Goal: Complete application form

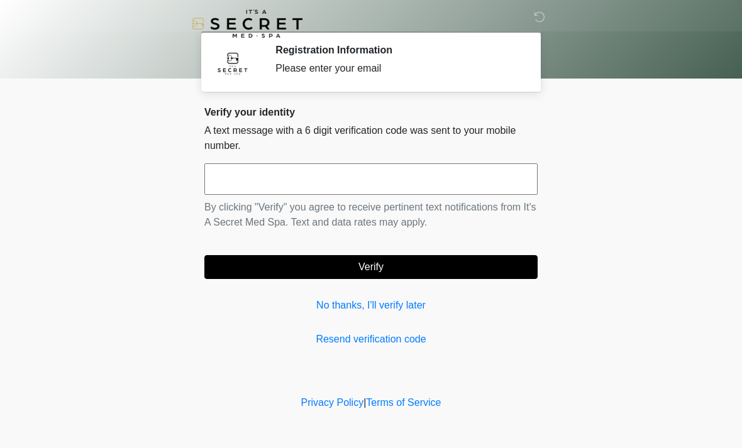
click at [375, 184] on input "text" at bounding box center [370, 178] width 333 height 31
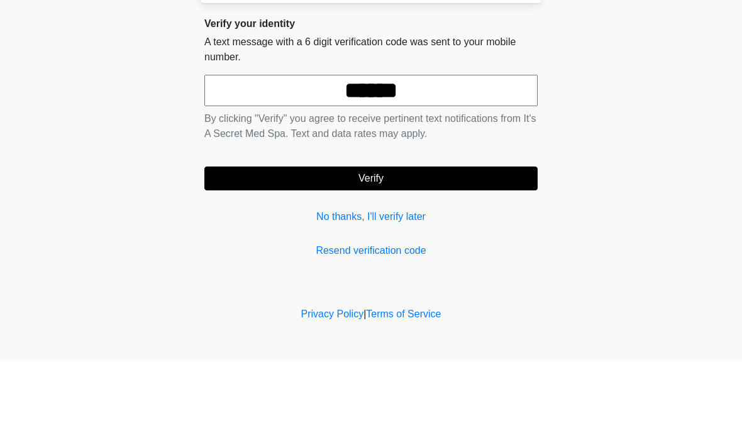
type input "******"
click at [403, 255] on button "Verify" at bounding box center [370, 267] width 333 height 24
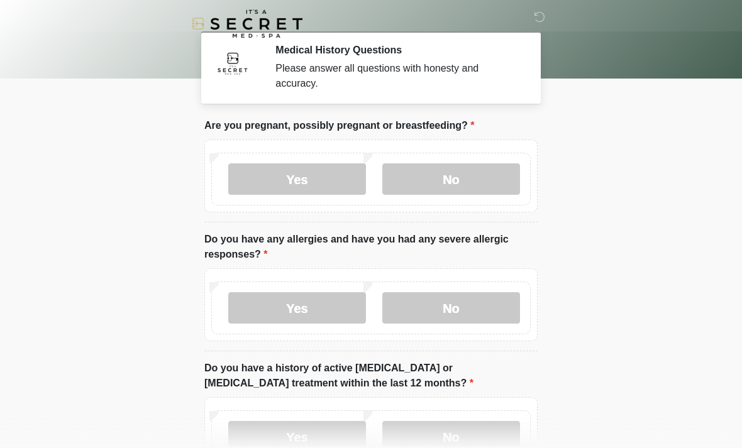
click at [465, 178] on label "No" at bounding box center [451, 178] width 138 height 31
click at [463, 305] on label "No" at bounding box center [451, 307] width 138 height 31
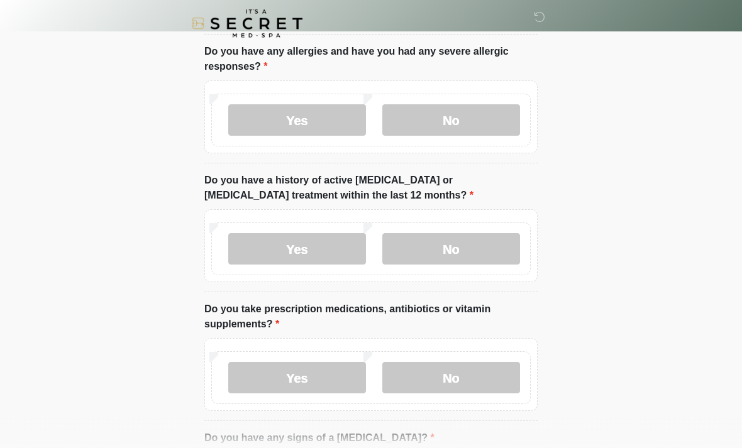
scroll to position [190, 0]
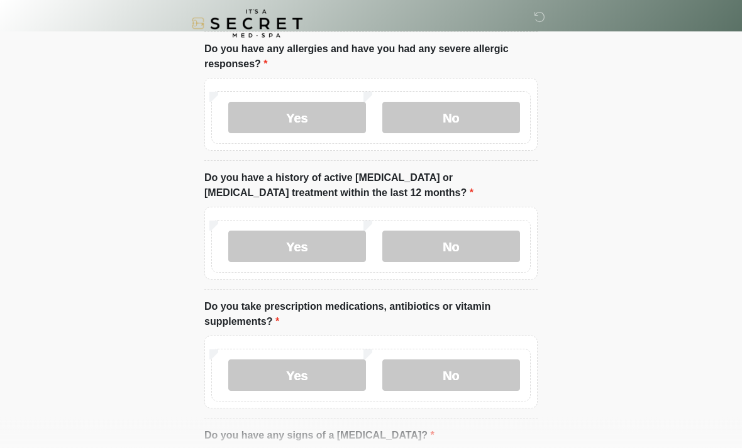
click at [474, 253] on label "No" at bounding box center [451, 246] width 138 height 31
click at [466, 378] on label "No" at bounding box center [451, 375] width 138 height 31
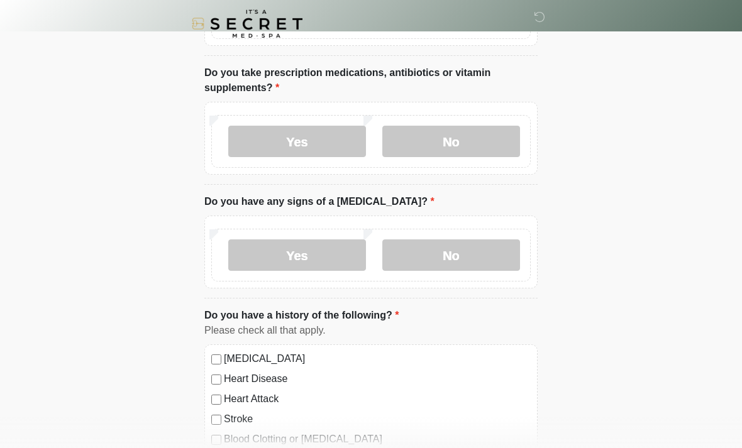
scroll to position [427, 0]
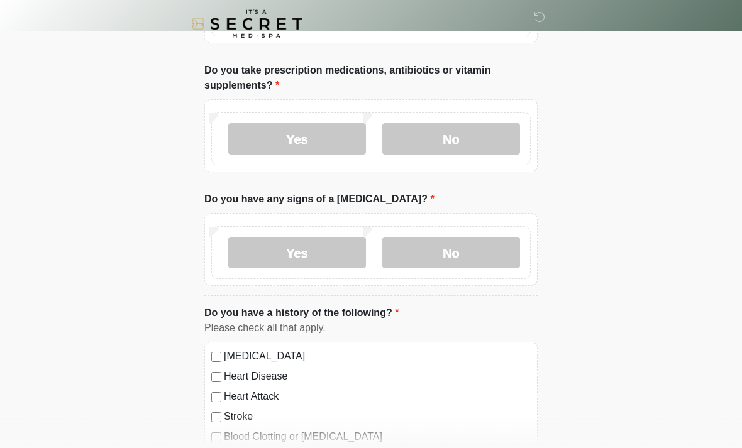
click at [485, 254] on label "No" at bounding box center [451, 252] width 138 height 31
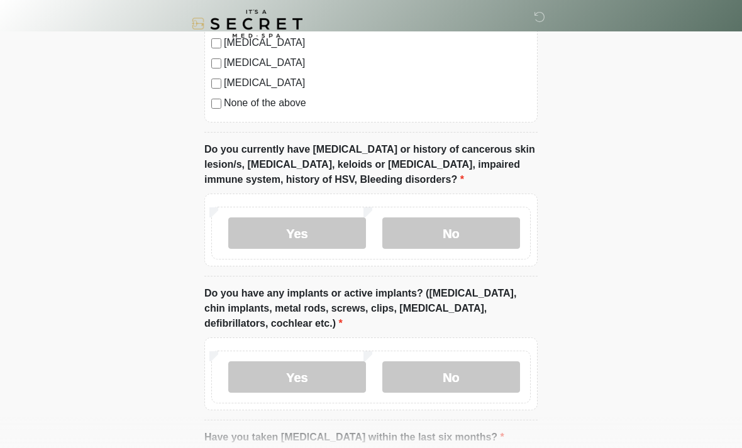
scroll to position [905, 0]
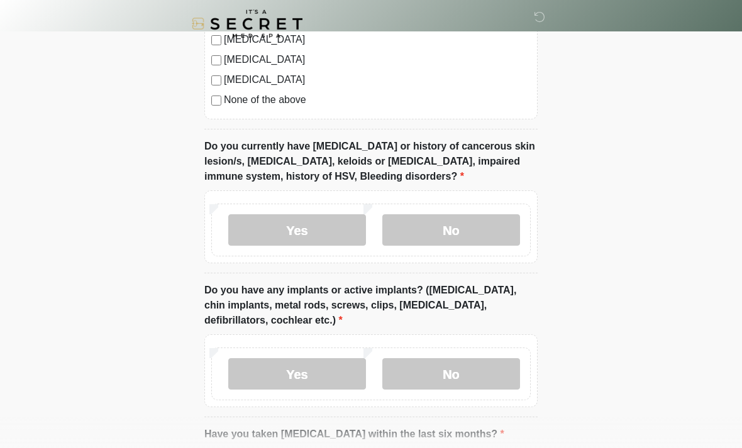
click at [478, 223] on label "No" at bounding box center [451, 229] width 138 height 31
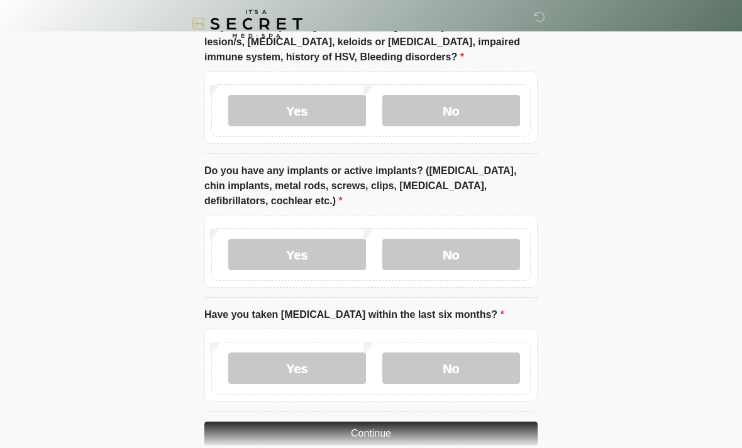
scroll to position [1047, 0]
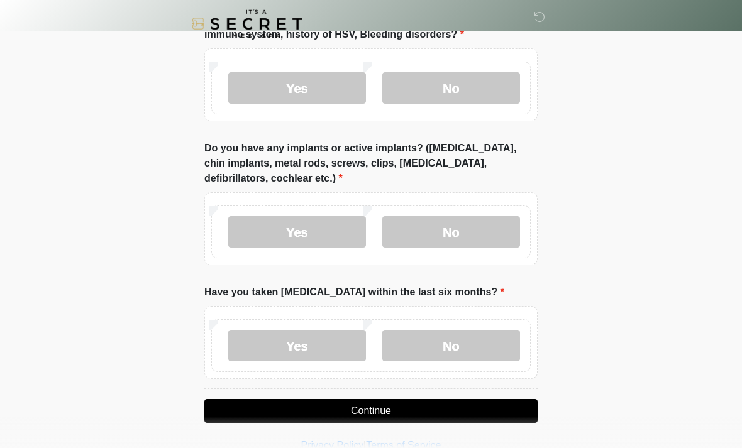
click at [483, 229] on label "No" at bounding box center [451, 231] width 138 height 31
click at [466, 350] on label "No" at bounding box center [451, 345] width 138 height 31
click at [430, 407] on button "Continue" at bounding box center [370, 411] width 333 height 24
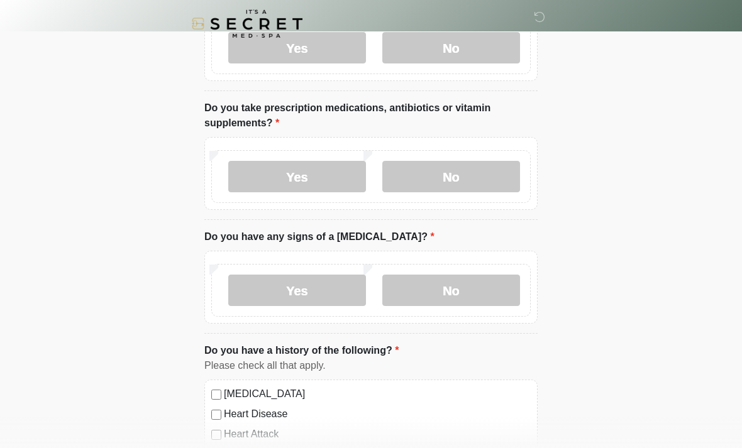
scroll to position [0, 0]
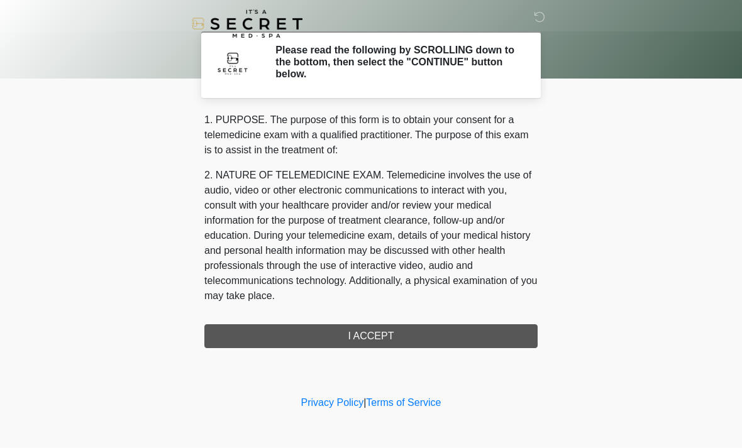
click at [328, 332] on div "1. PURPOSE. The purpose of this form is to obtain your consent for a telemedici…" at bounding box center [370, 231] width 333 height 236
click at [361, 333] on div "1. PURPOSE. The purpose of this form is to obtain your consent for a telemedici…" at bounding box center [370, 231] width 333 height 236
click at [371, 340] on div "1. PURPOSE. The purpose of this form is to obtain your consent for a telemedici…" at bounding box center [370, 231] width 333 height 236
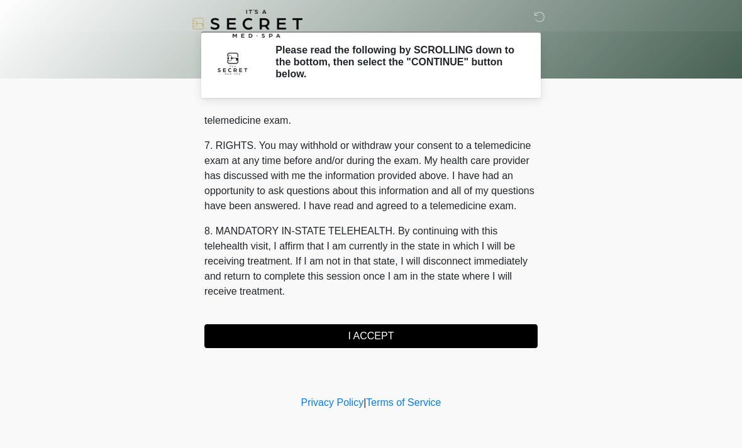
click at [372, 333] on button "I ACCEPT" at bounding box center [370, 336] width 333 height 24
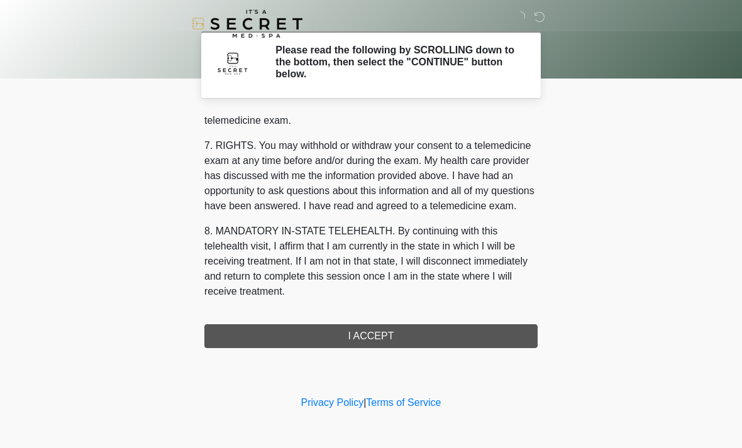
scroll to position [532, 0]
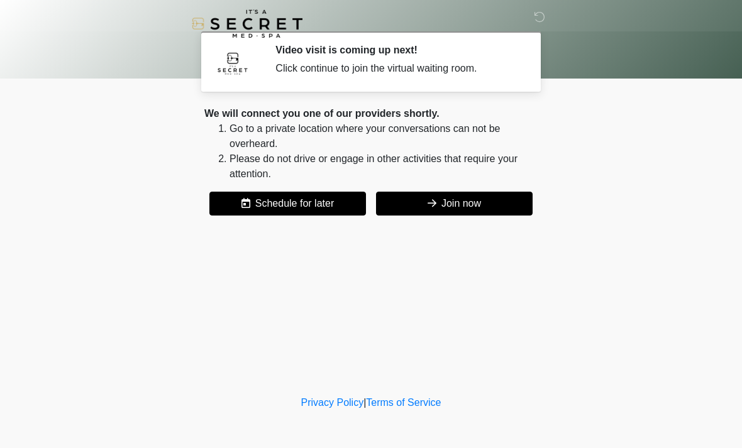
click at [438, 206] on button "Join now" at bounding box center [454, 204] width 157 height 24
click at [391, 441] on div "Privacy Policy | Terms of Service" at bounding box center [371, 421] width 742 height 53
